Goal: Information Seeking & Learning: Learn about a topic

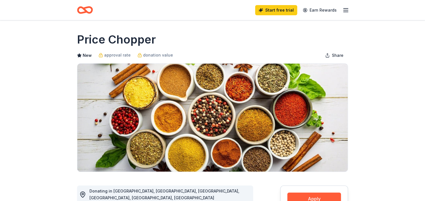
click at [347, 8] on icon "button" at bounding box center [345, 10] width 7 height 7
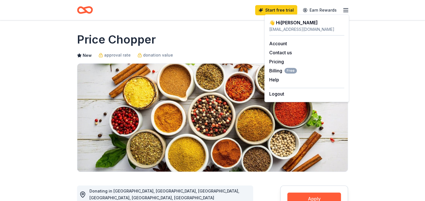
click at [240, 43] on div "Price Chopper" at bounding box center [212, 40] width 271 height 16
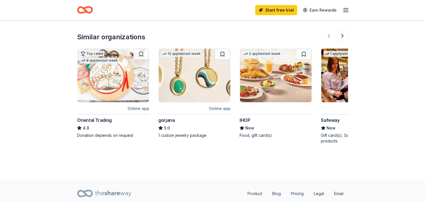
scroll to position [672, 0]
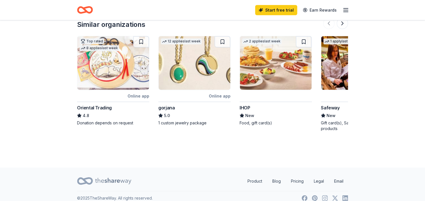
click at [287, 69] on img at bounding box center [276, 63] width 72 height 54
